Goal: Information Seeking & Learning: Learn about a topic

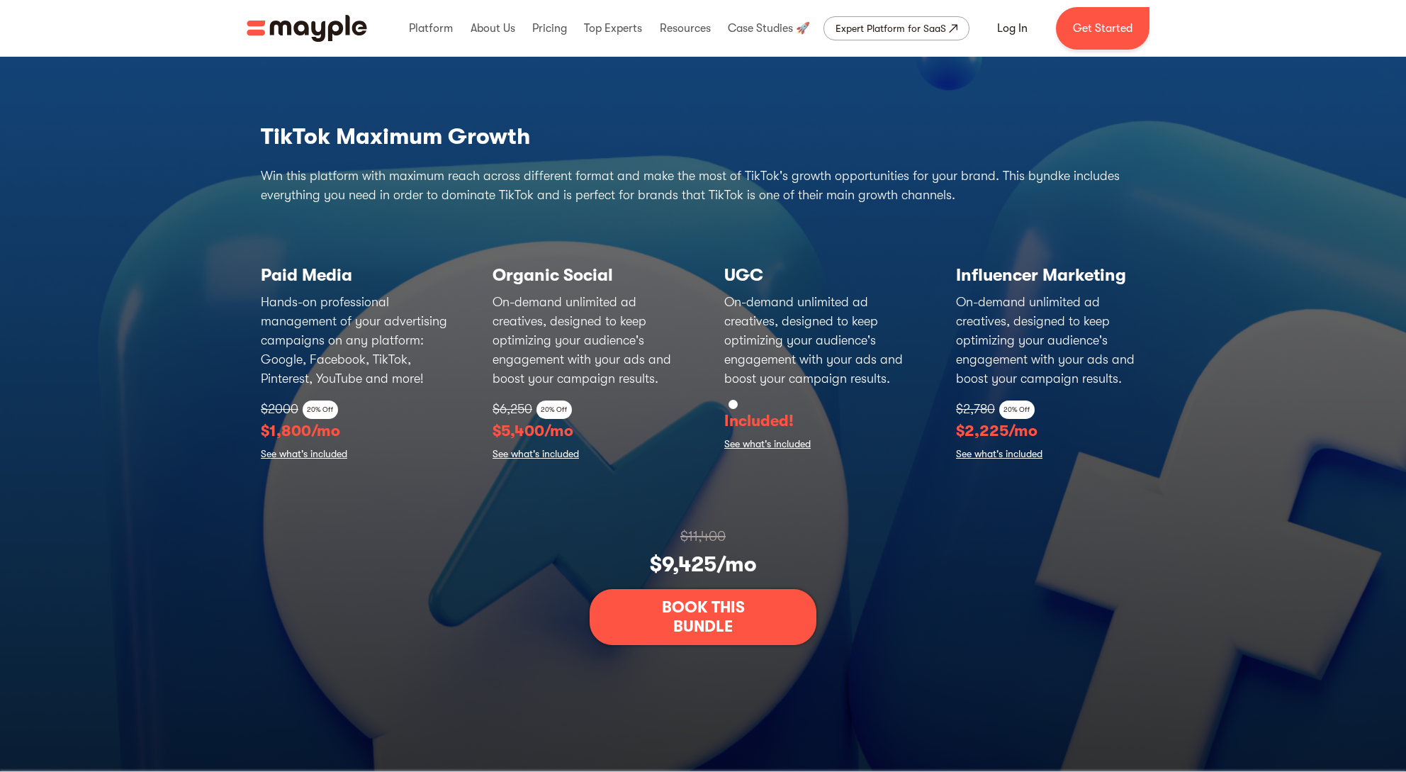
scroll to position [4513, 0]
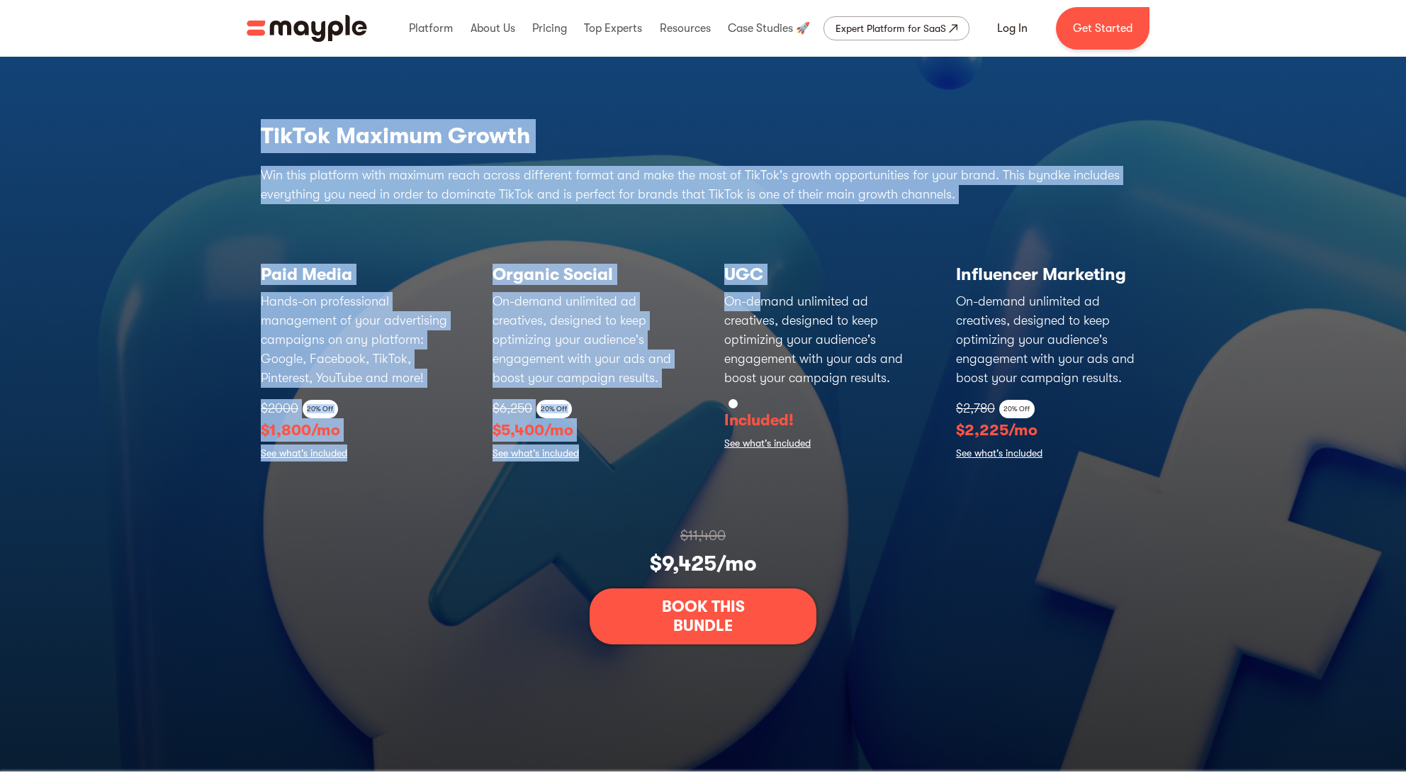
drag, startPoint x: 260, startPoint y: 133, endPoint x: 764, endPoint y: 296, distance: 529.6
click at [763, 295] on div "TikTok Maximum Growth Win this platform with maximum reach across different for…" at bounding box center [702, 381] width 907 height 525
click at [764, 296] on p "On-demand unlimited ad creatives, designed to keep optimizing your audience's e…" at bounding box center [818, 340] width 189 height 96
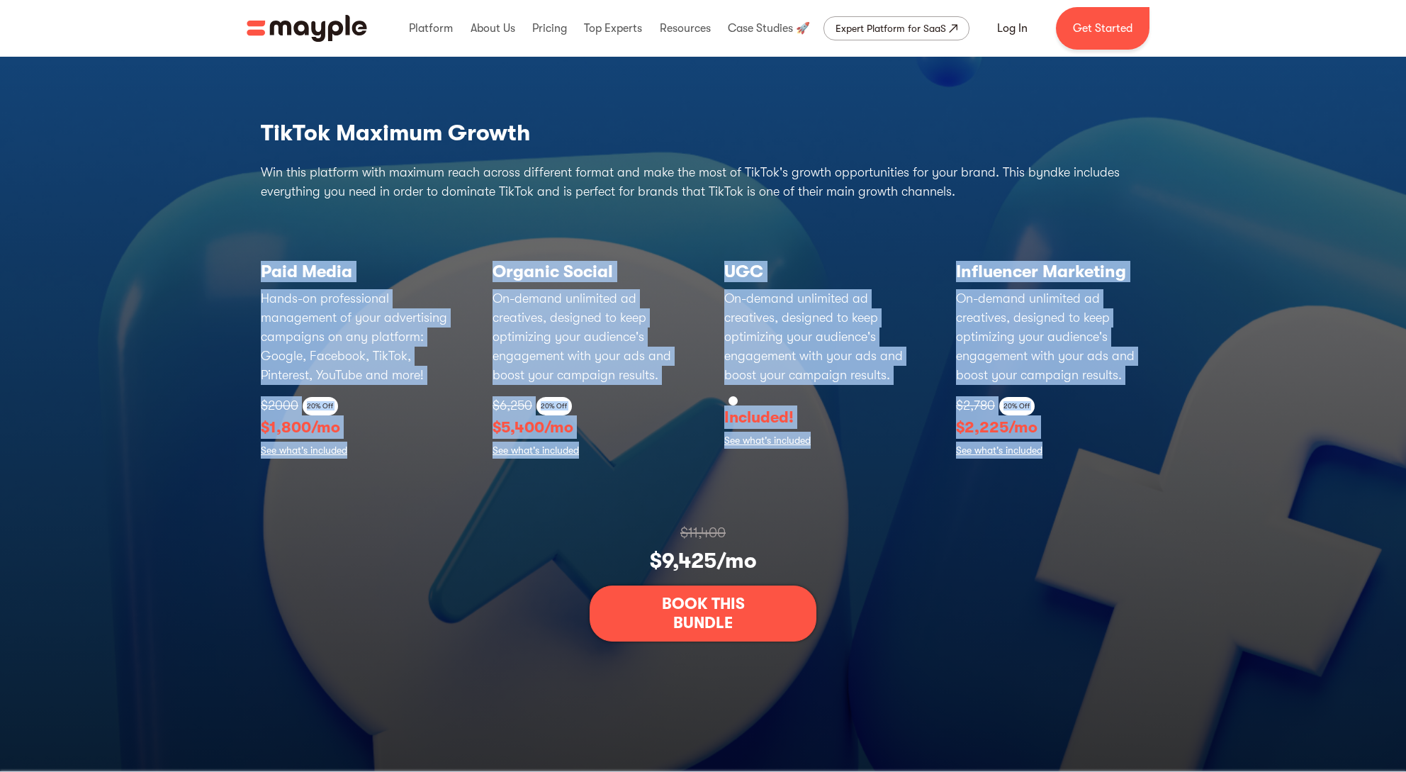
drag, startPoint x: 1099, startPoint y: 485, endPoint x: 280, endPoint y: 248, distance: 852.1
click at [285, 253] on div "TikTok Maximum Growth Win this platform with maximum reach across different for…" at bounding box center [702, 378] width 907 height 525
click at [280, 248] on div "Paid Media Hands-on professional management of your advertising campaigns on an…" at bounding box center [355, 354] width 189 height 215
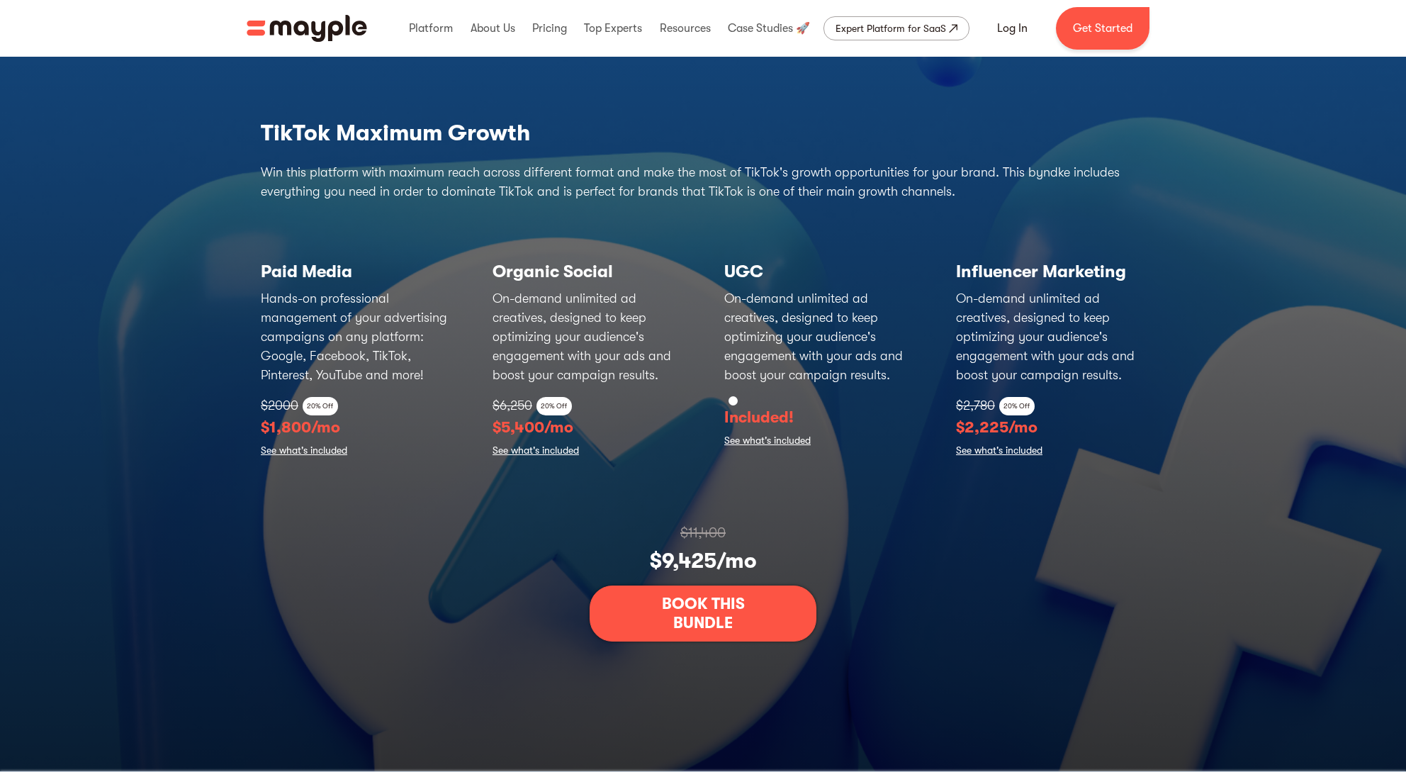
scroll to position [4505, 0]
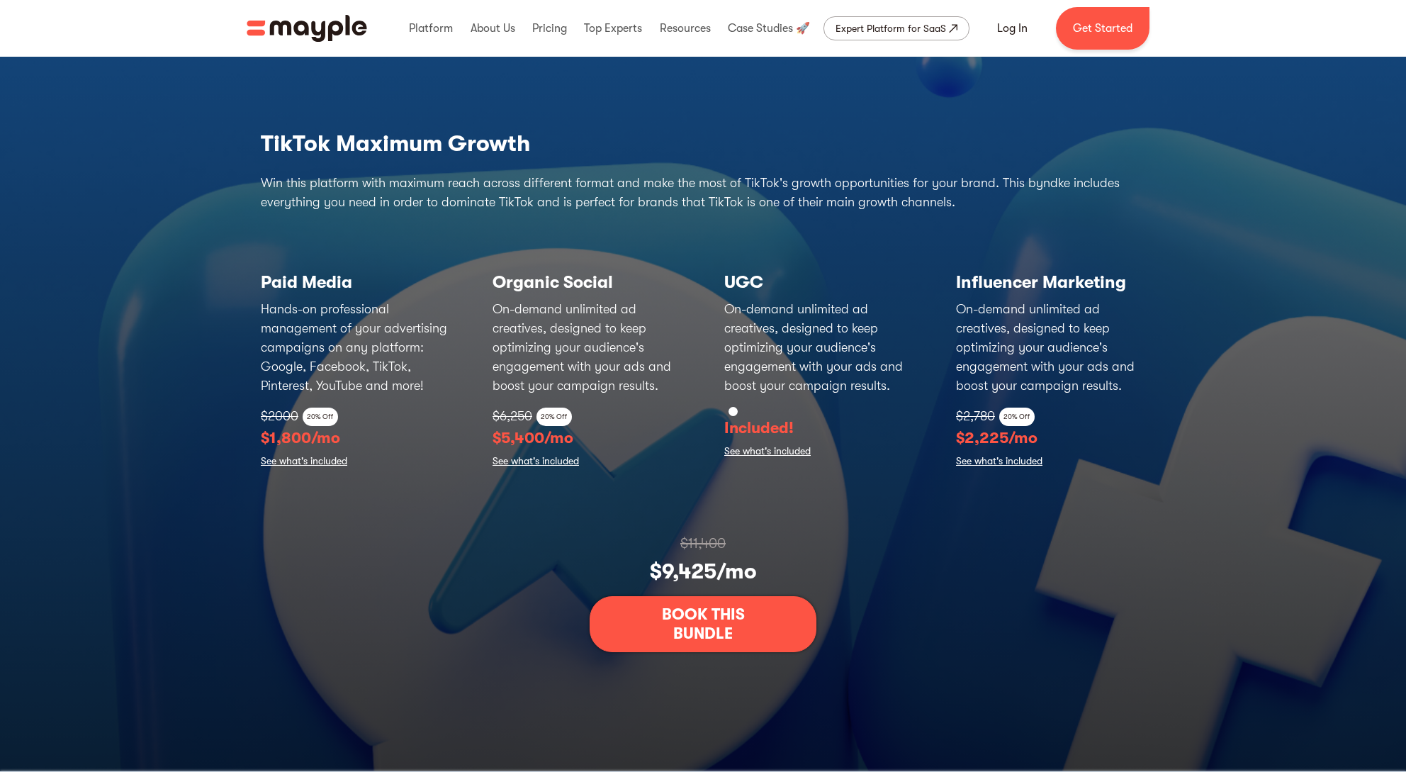
click at [789, 452] on link "See what's included" at bounding box center [767, 452] width 86 height 20
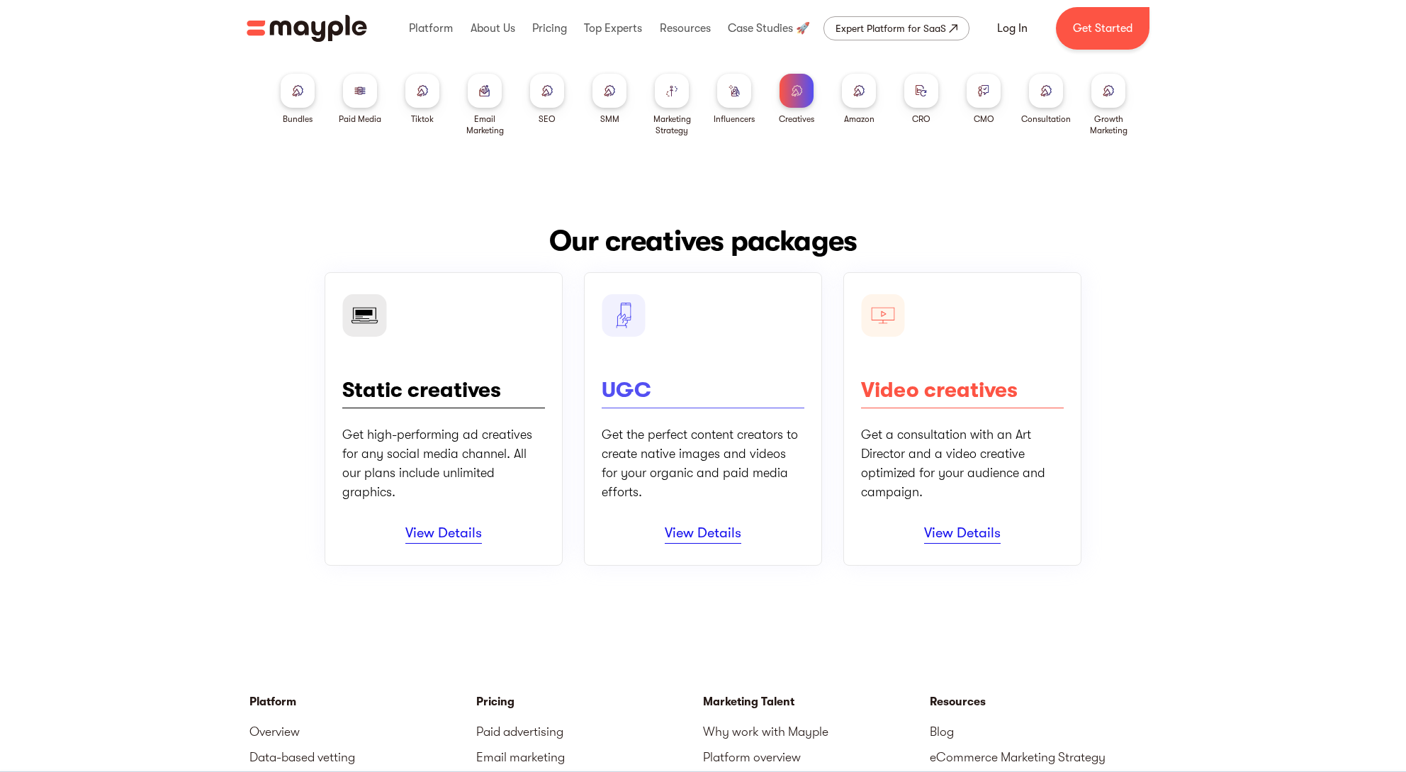
scroll to position [646, 0]
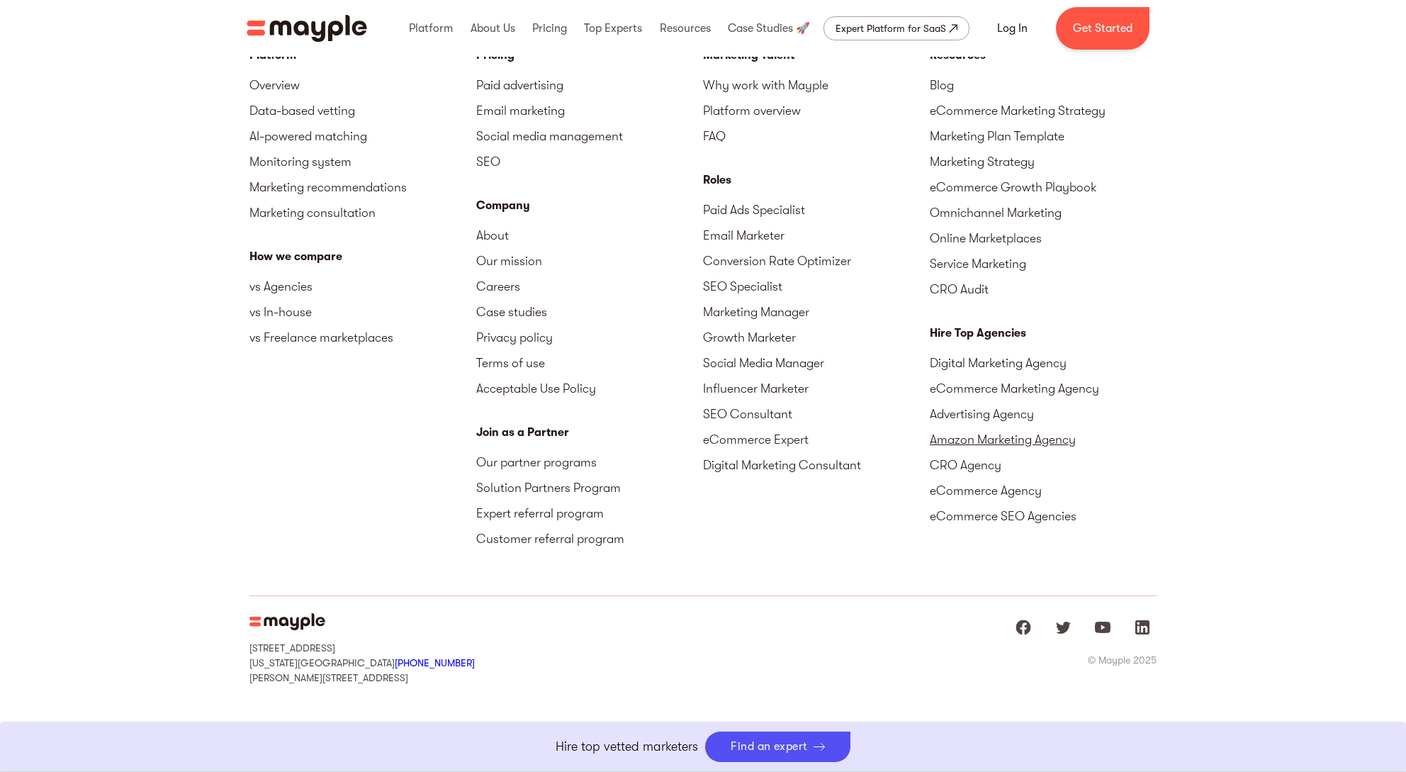
click at [982, 435] on link "Amazon Marketing Agency" at bounding box center [1043, 440] width 227 height 26
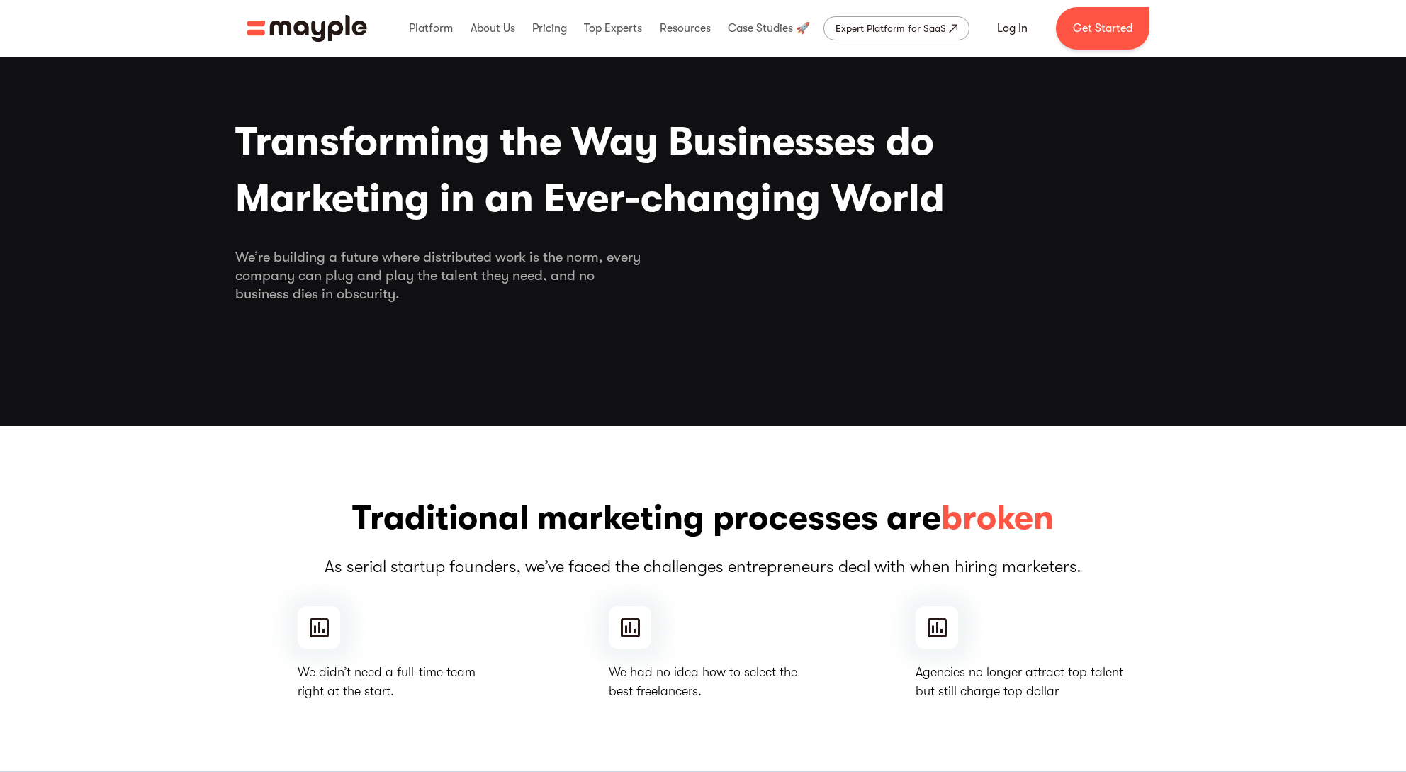
scroll to position [1, 0]
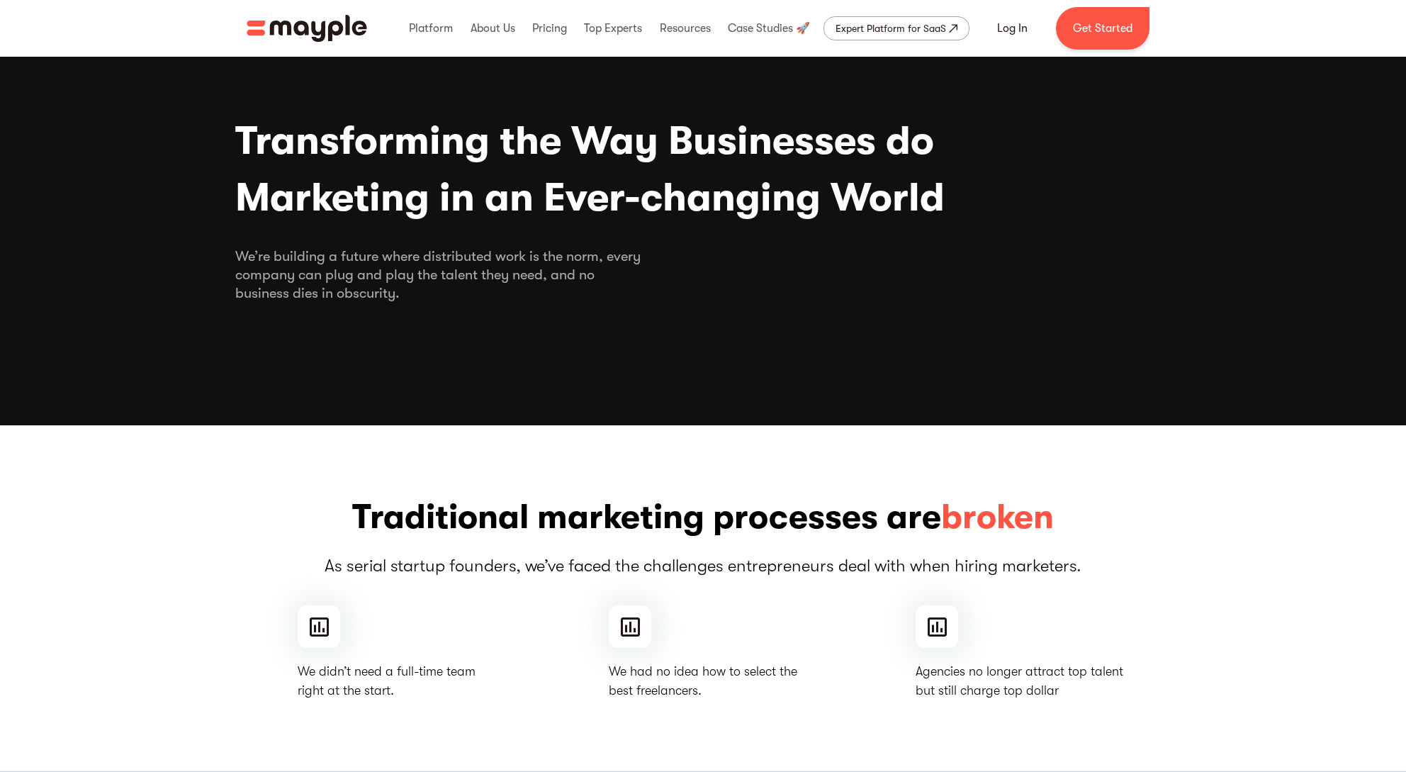
click at [887, 28] on div "Expert Platform for SaaS" at bounding box center [891, 28] width 111 height 17
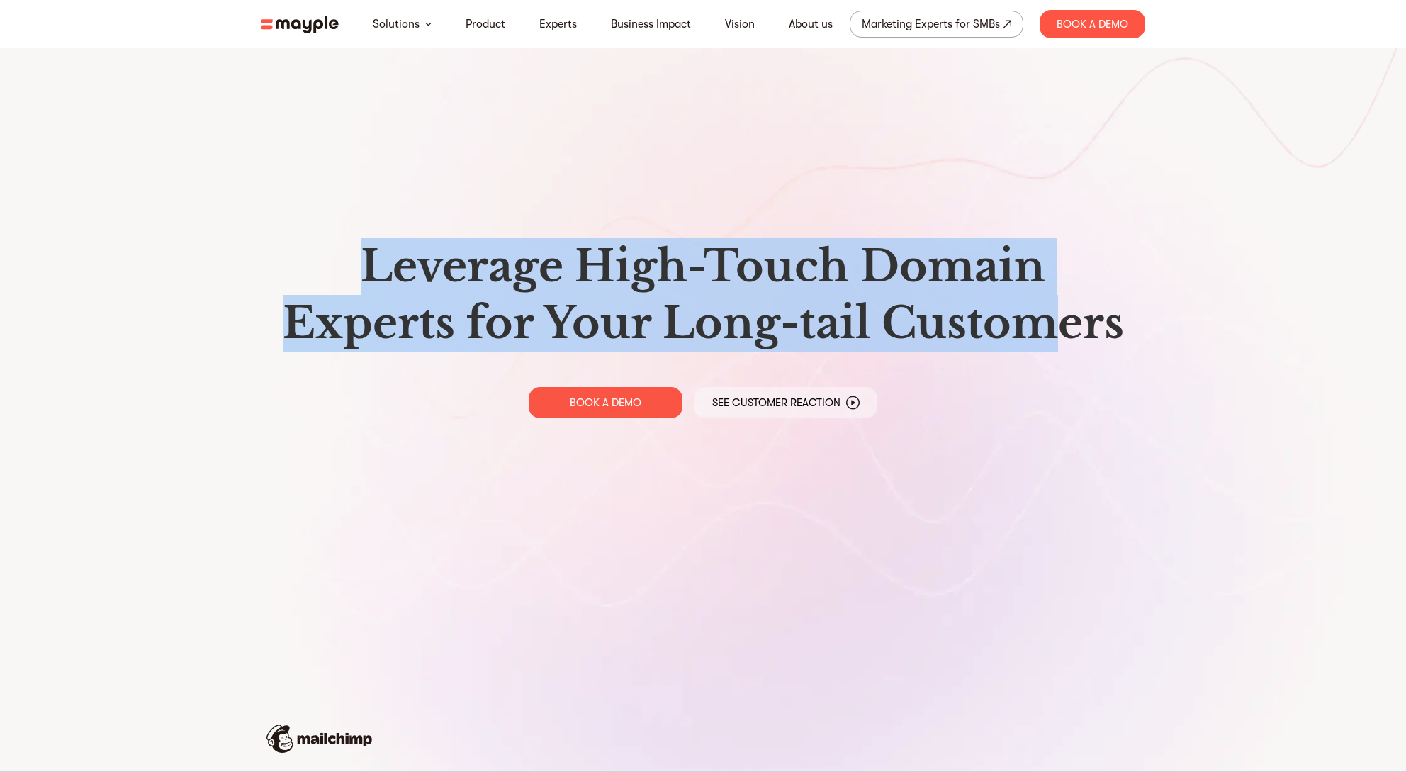
drag, startPoint x: 364, startPoint y: 267, endPoint x: 1086, endPoint y: 328, distance: 724.1
click at [1076, 328] on h1 "Leverage High-Touch Domain Experts for Your Long-tail Customers" at bounding box center [703, 294] width 862 height 113
click at [1086, 328] on h1 "Leverage High-Touch Domain Experts for Your Long-tail Customers" at bounding box center [703, 294] width 862 height 113
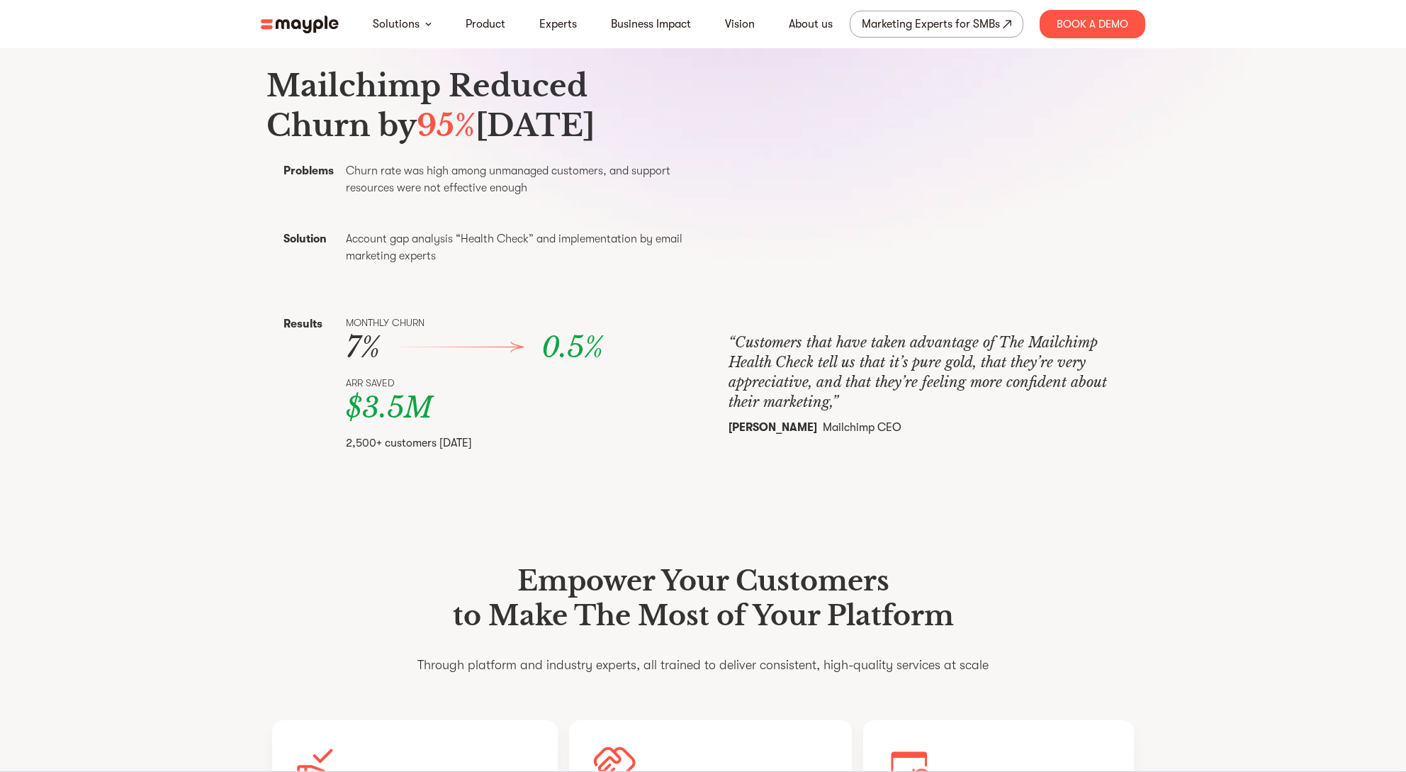
scroll to position [713, 0]
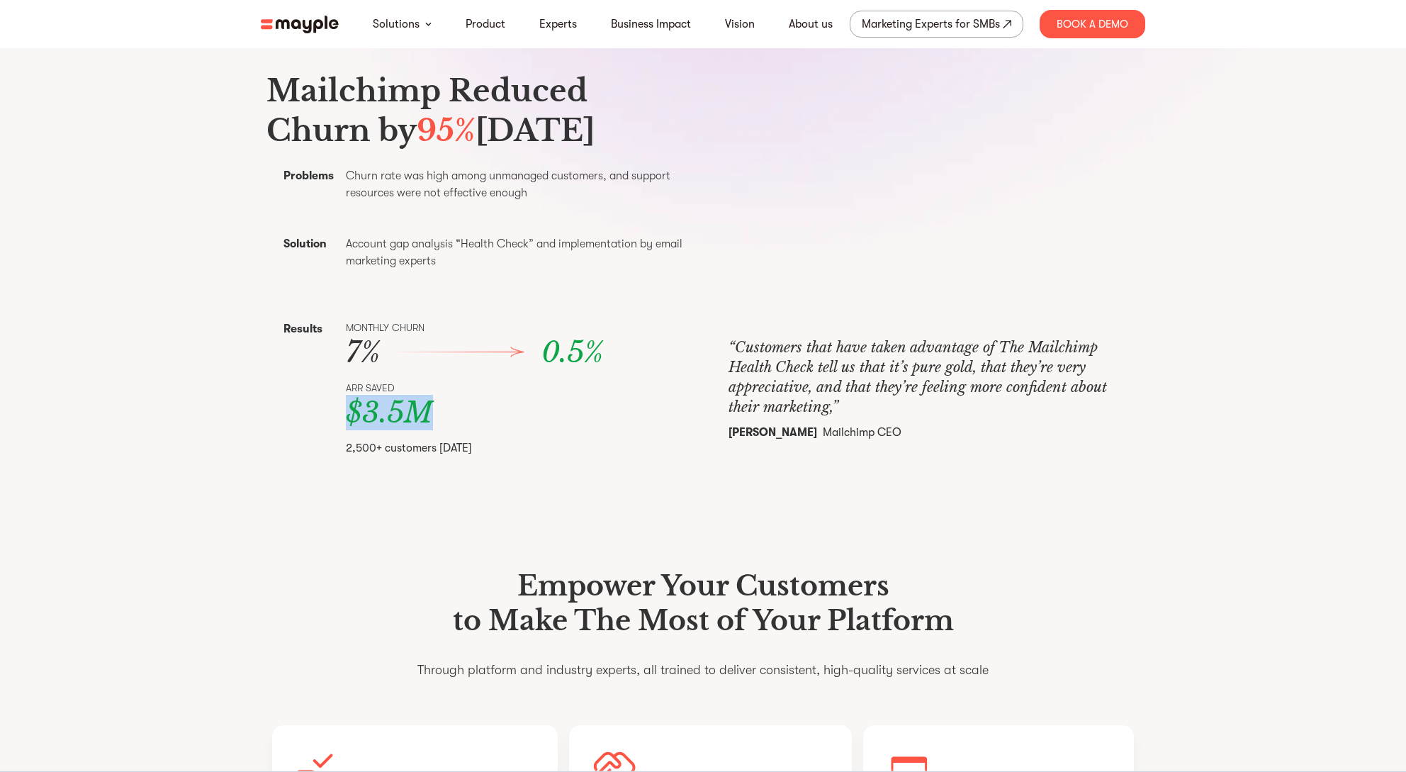
drag, startPoint x: 335, startPoint y: 442, endPoint x: 523, endPoint y: 461, distance: 188.9
click at [522, 461] on div "Results Monthly churn 7% 0.5% ARR Saved $3.5M 2,500+ customers within 6 months" at bounding box center [480, 387] width 428 height 169
click at [523, 430] on div "$3.5M" at bounding box center [507, 412] width 323 height 34
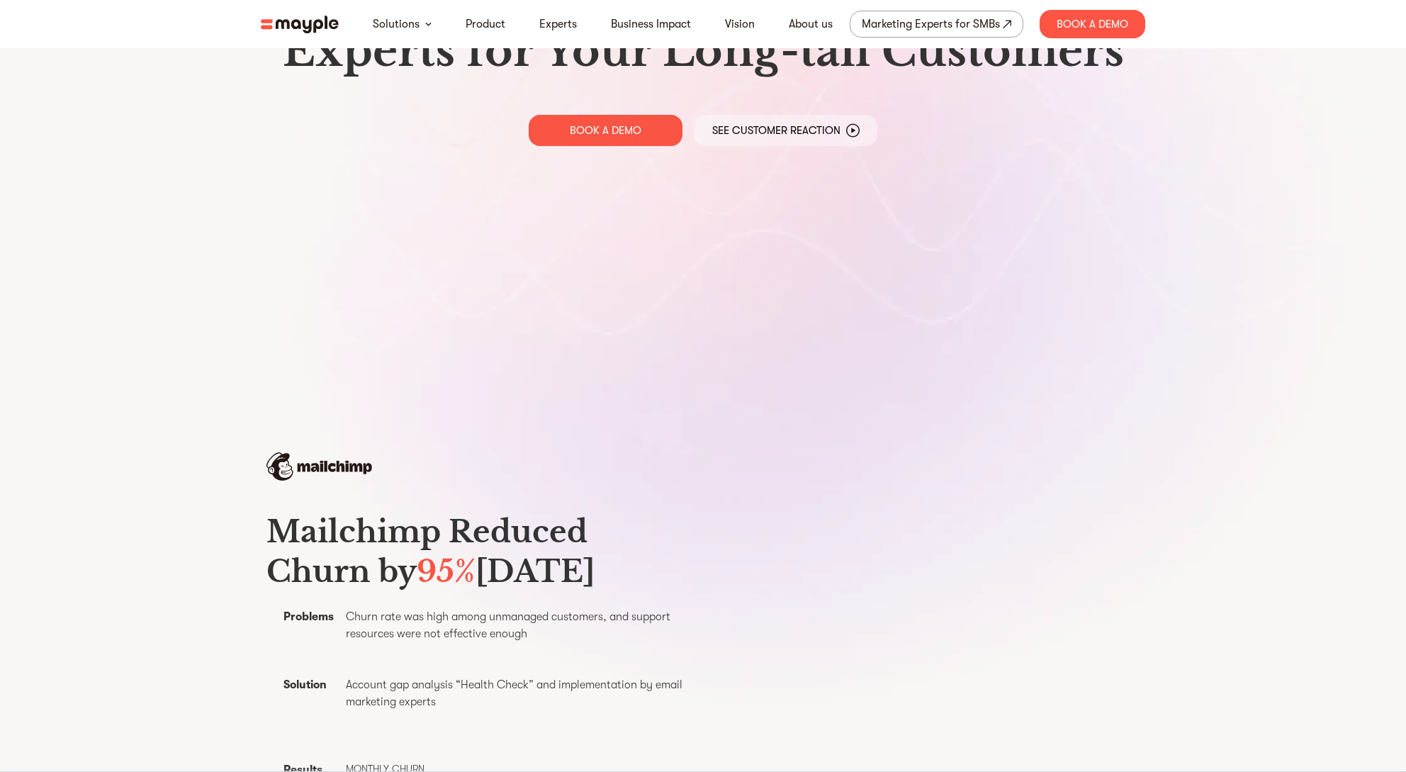
scroll to position [0, 0]
